Goal: Task Accomplishment & Management: Manage account settings

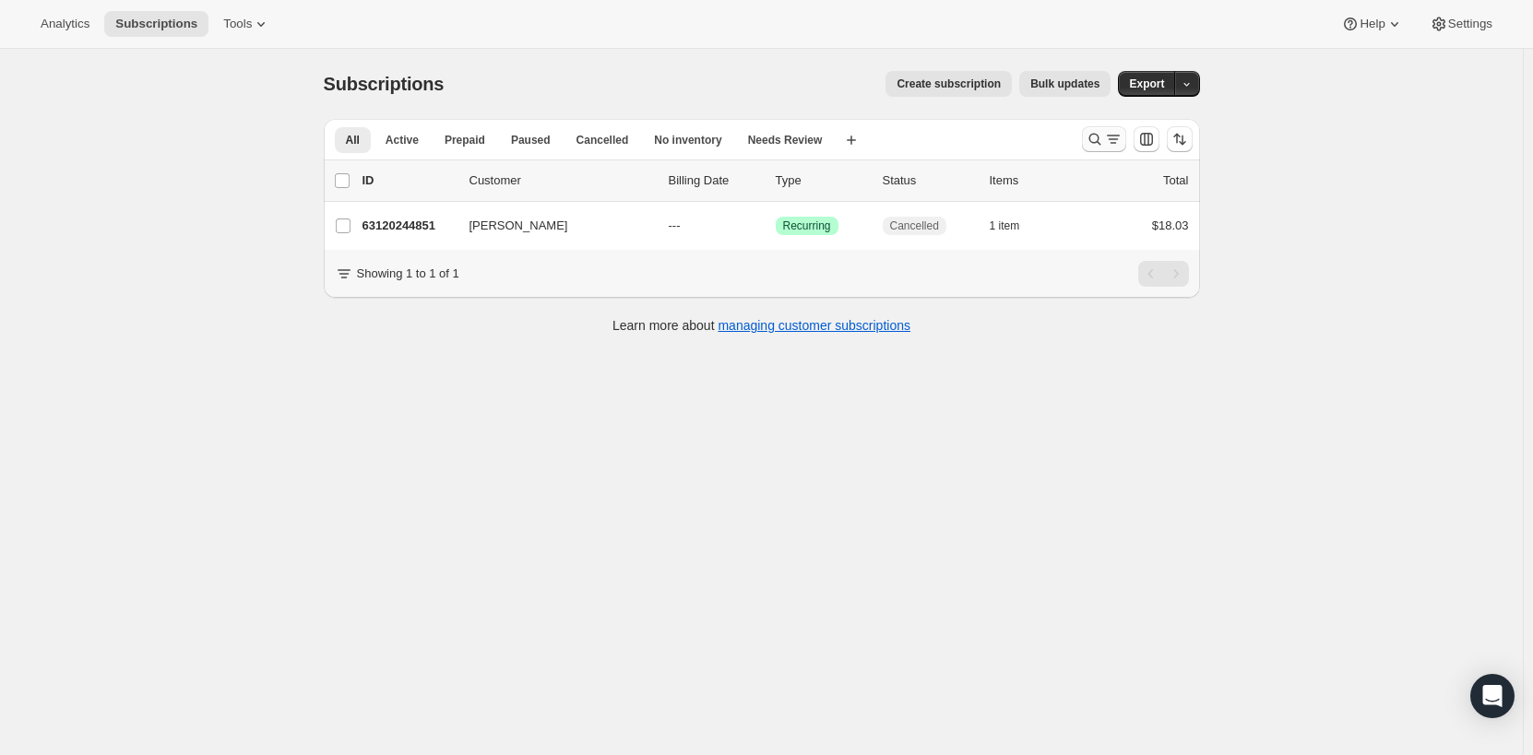
click at [1126, 146] on button "Search and filter results" at bounding box center [1104, 139] width 44 height 26
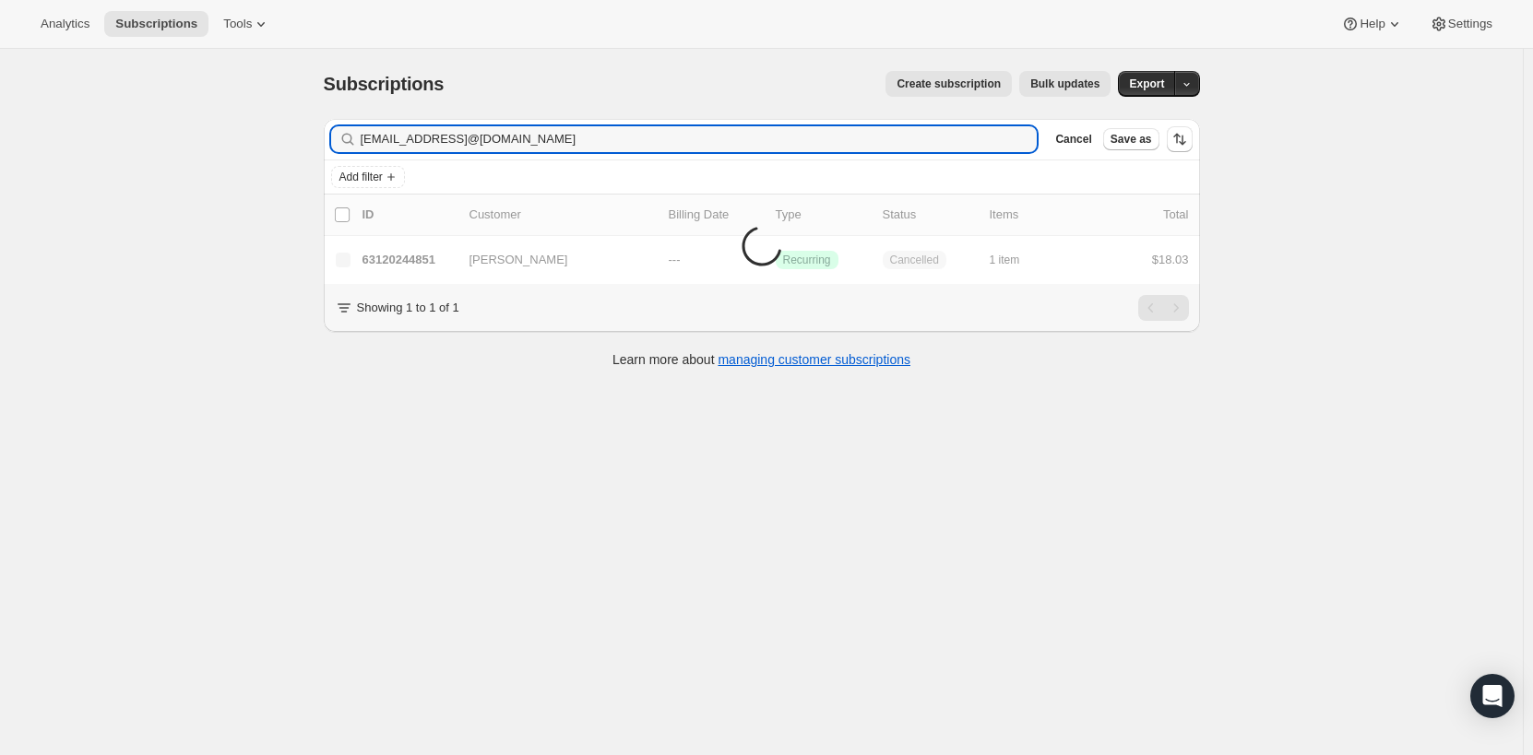
drag, startPoint x: 546, startPoint y: 145, endPoint x: 267, endPoint y: 144, distance: 279.5
click at [267, 144] on div "Subscriptions. This page is ready Subscriptions Create subscription Bulk update…" at bounding box center [761, 426] width 1523 height 755
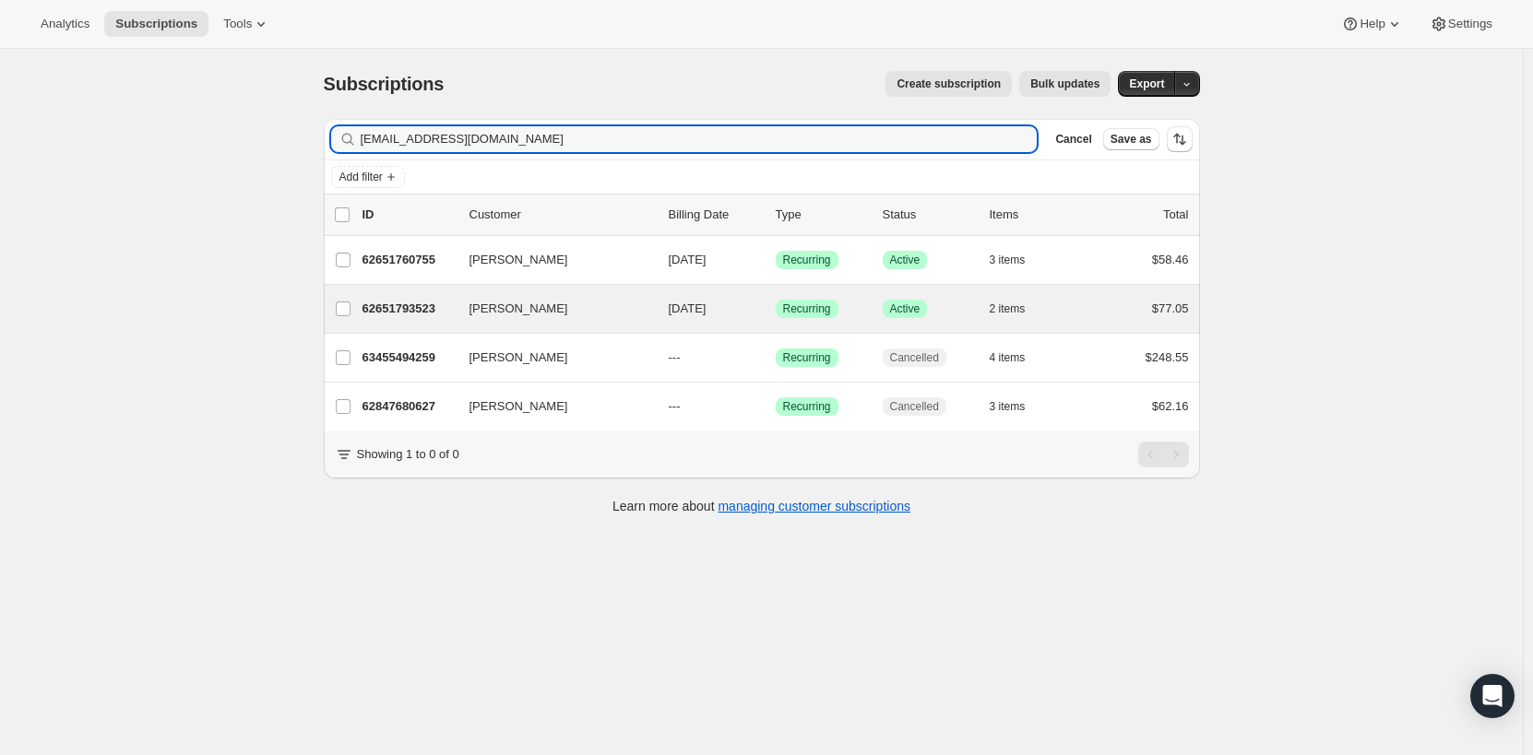
type input "[EMAIL_ADDRESS][DOMAIN_NAME]"
click at [506, 294] on div "[PERSON_NAME] 62651793523 [PERSON_NAME] [DATE] Success Recurring Success Active…" at bounding box center [762, 309] width 876 height 48
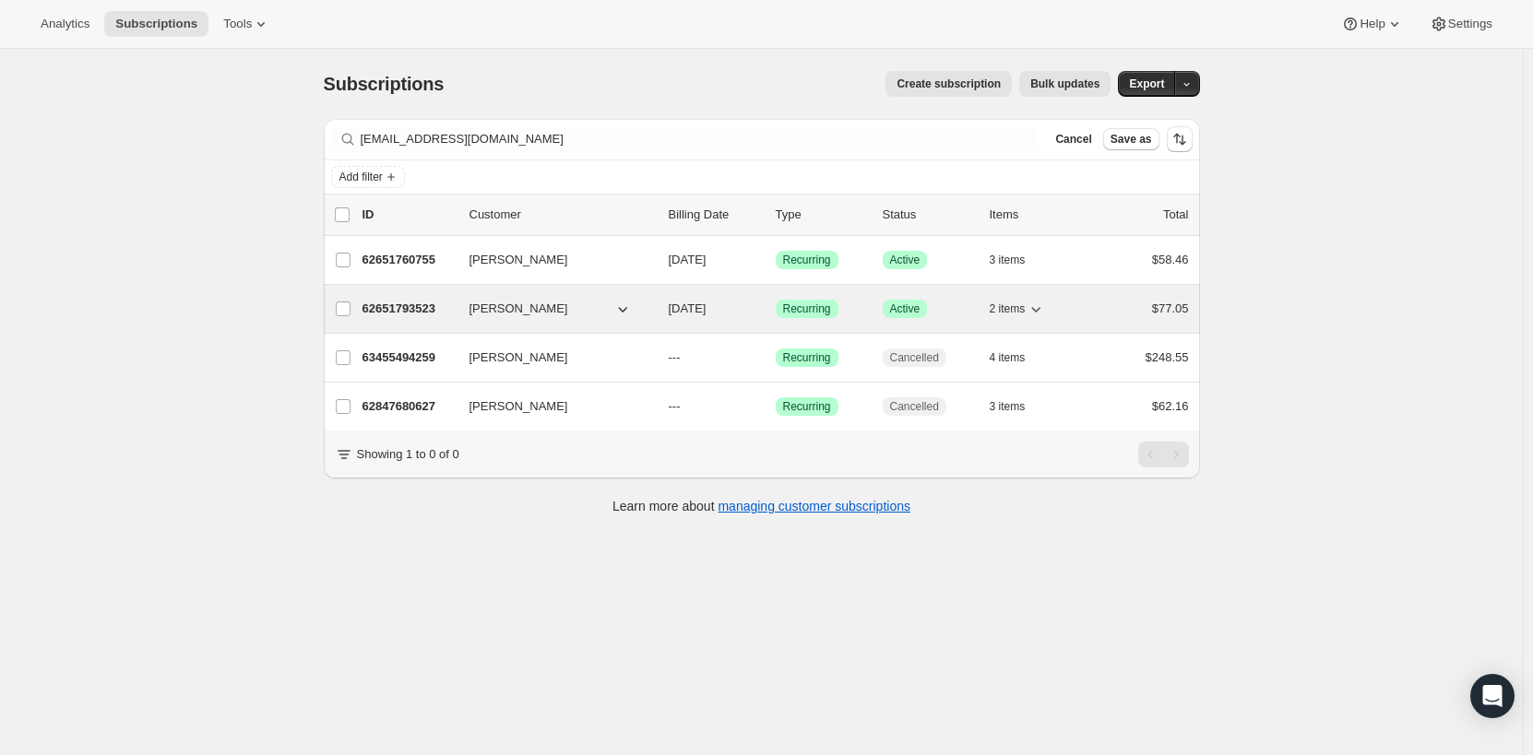
click at [492, 300] on div "62651793523 [PERSON_NAME] [DATE] Success Recurring Success Active 2 items $77.05" at bounding box center [775, 309] width 826 height 26
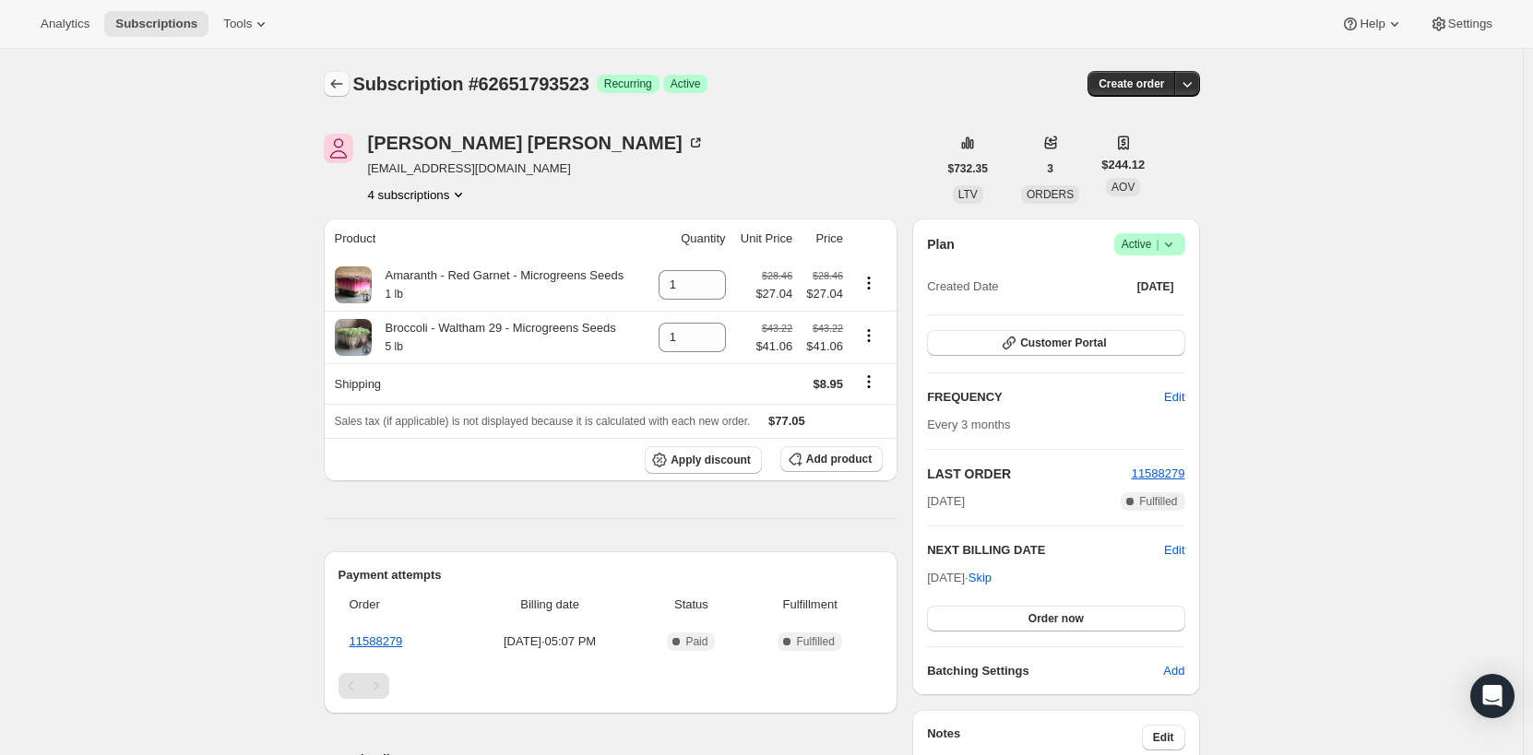
click at [350, 82] on button "Subscriptions" at bounding box center [337, 84] width 26 height 26
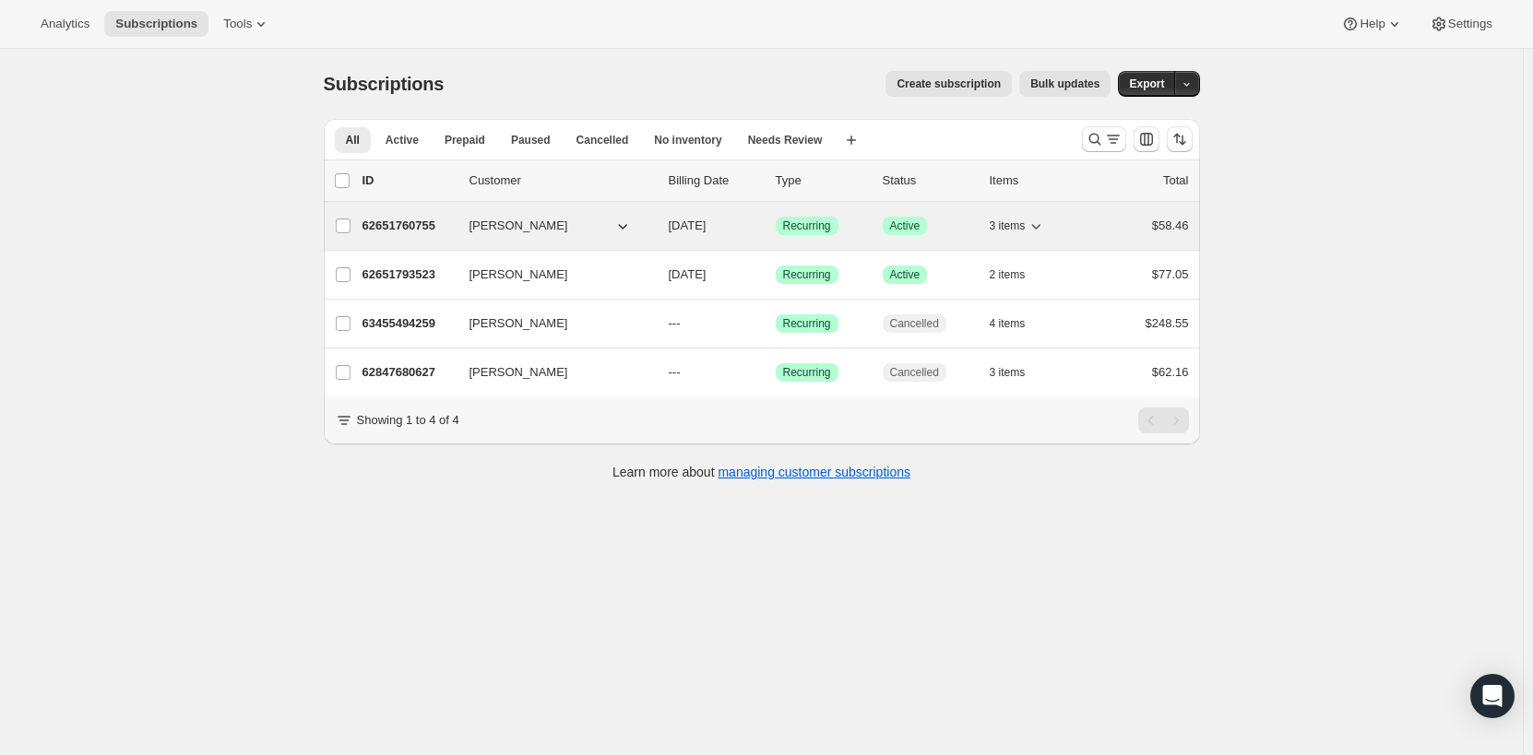
click at [477, 215] on div "62651760755 [PERSON_NAME] [DATE] Success Recurring Success Active 3 items $58.46" at bounding box center [775, 226] width 826 height 26
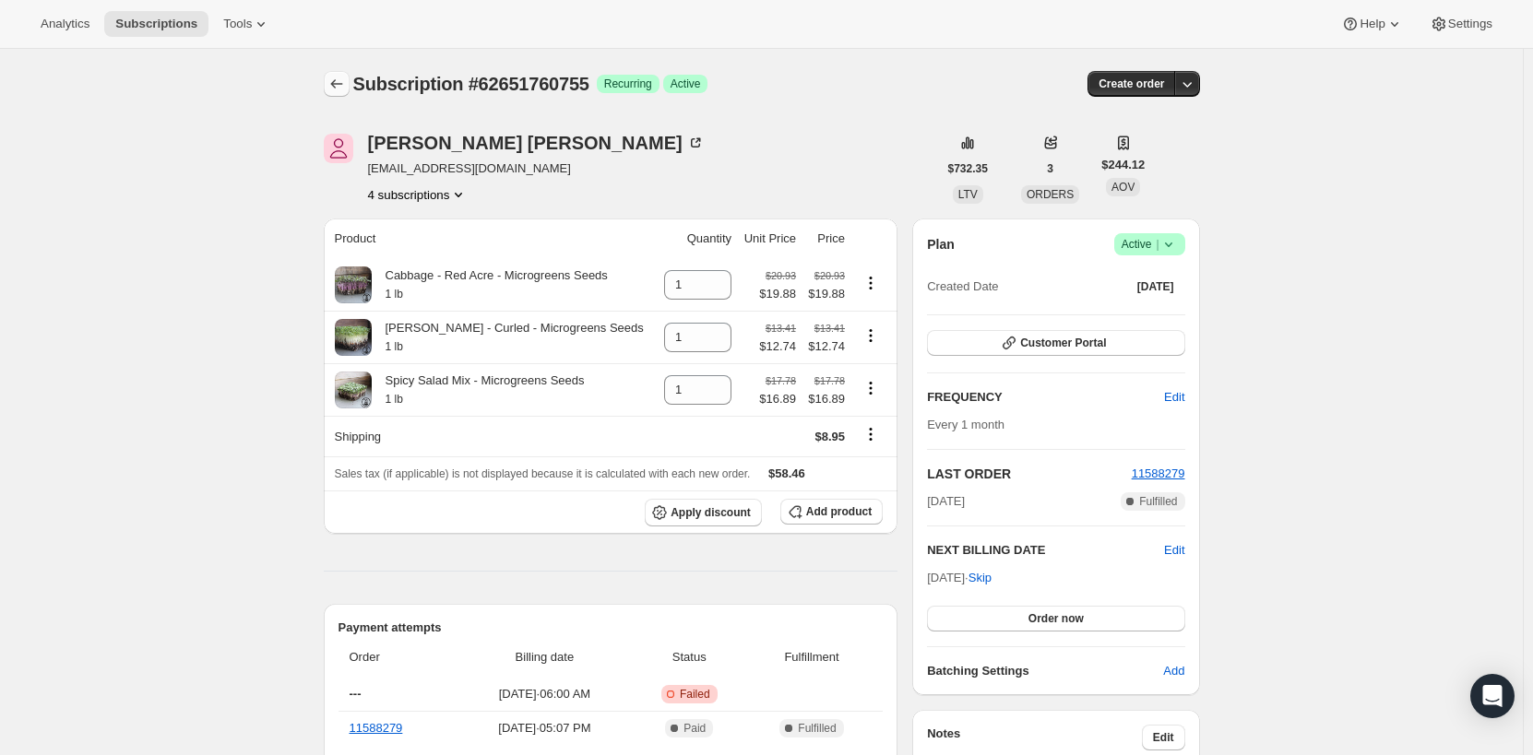
click at [342, 80] on icon "Subscriptions" at bounding box center [336, 84] width 18 height 18
